Goal: Information Seeking & Learning: Learn about a topic

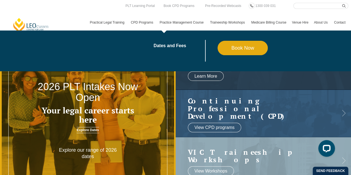
click at [179, 21] on link "Practice Management Course" at bounding box center [182, 22] width 51 height 16
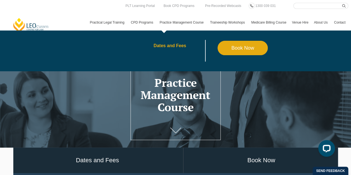
click at [173, 44] on link "Dates and Fees" at bounding box center [185, 46] width 64 height 4
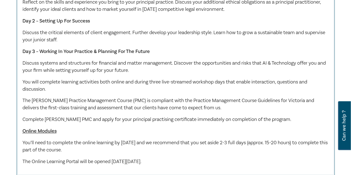
scroll to position [361, 0]
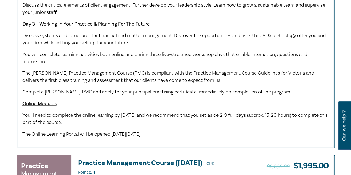
click at [138, 137] on span "The Online Learning Portal will be opened [DATE][DATE]." at bounding box center [81, 134] width 119 height 6
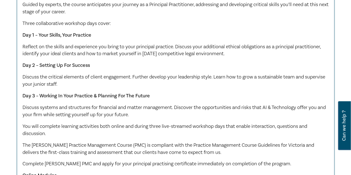
scroll to position [694, 0]
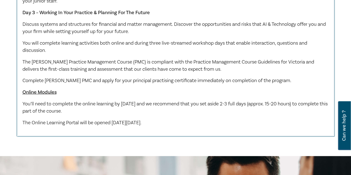
drag, startPoint x: 177, startPoint y: 134, endPoint x: 94, endPoint y: 130, distance: 83.1
click at [94, 127] on div "Early Bird ends Friday 7 November 2025, Full Price $2,200. Our PMC is designed …" at bounding box center [175, 5] width 306 height 244
click at [193, 127] on p "The Online Learning Portal will be opened on Friday 14 November 2025." at bounding box center [175, 122] width 306 height 7
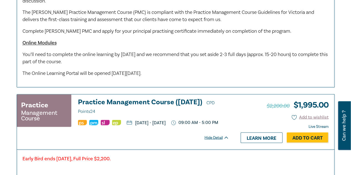
scroll to position [416, 0]
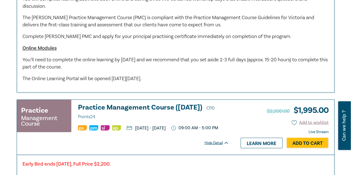
click at [221, 101] on div "Practice Management Course Practice Management Course (October 2025) CPD Points…" at bounding box center [175, 104] width 325 height 620
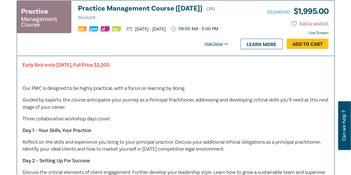
scroll to position [520, 0]
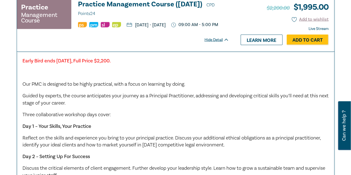
click at [73, 64] on strong "Early Bird ends Friday 7 November 2025, Full Price $2,200." at bounding box center [66, 60] width 88 height 6
drag, startPoint x: 153, startPoint y: 72, endPoint x: 23, endPoint y: 69, distance: 129.9
click at [23, 64] on p "Early Bird ends Friday 7 November 2025, Full Price $2,200." at bounding box center [175, 60] width 306 height 7
click at [170, 76] on p at bounding box center [175, 72] width 306 height 7
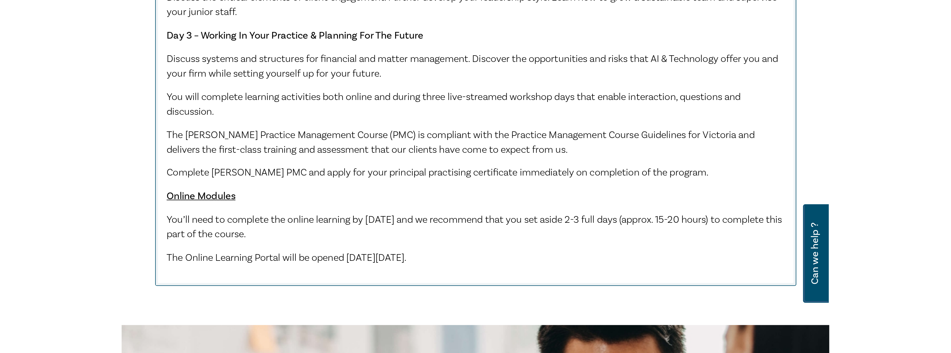
scroll to position [689, 0]
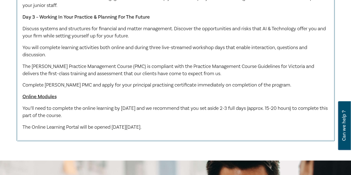
click at [149, 100] on p "Online Modules" at bounding box center [175, 96] width 306 height 7
